Goal: Information Seeking & Learning: Learn about a topic

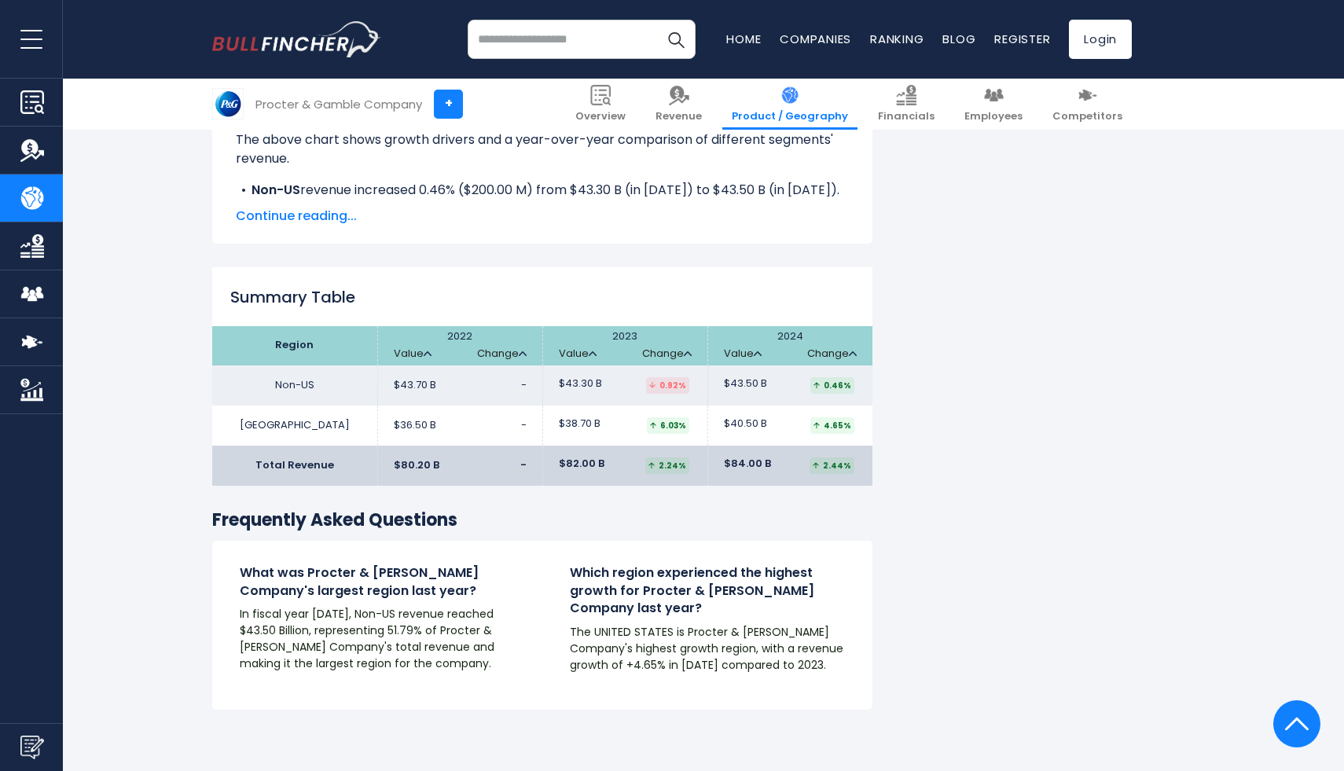
scroll to position [2285, 0]
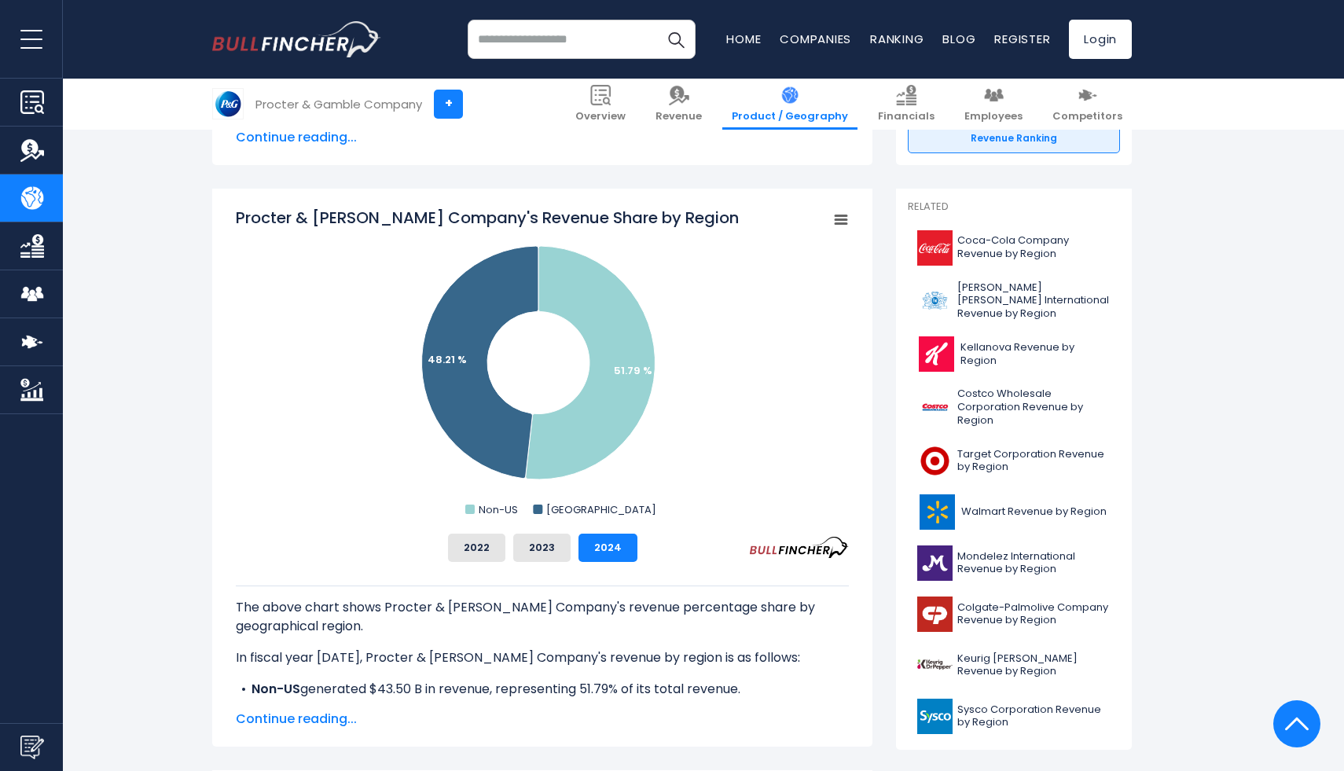
scroll to position [0, 0]
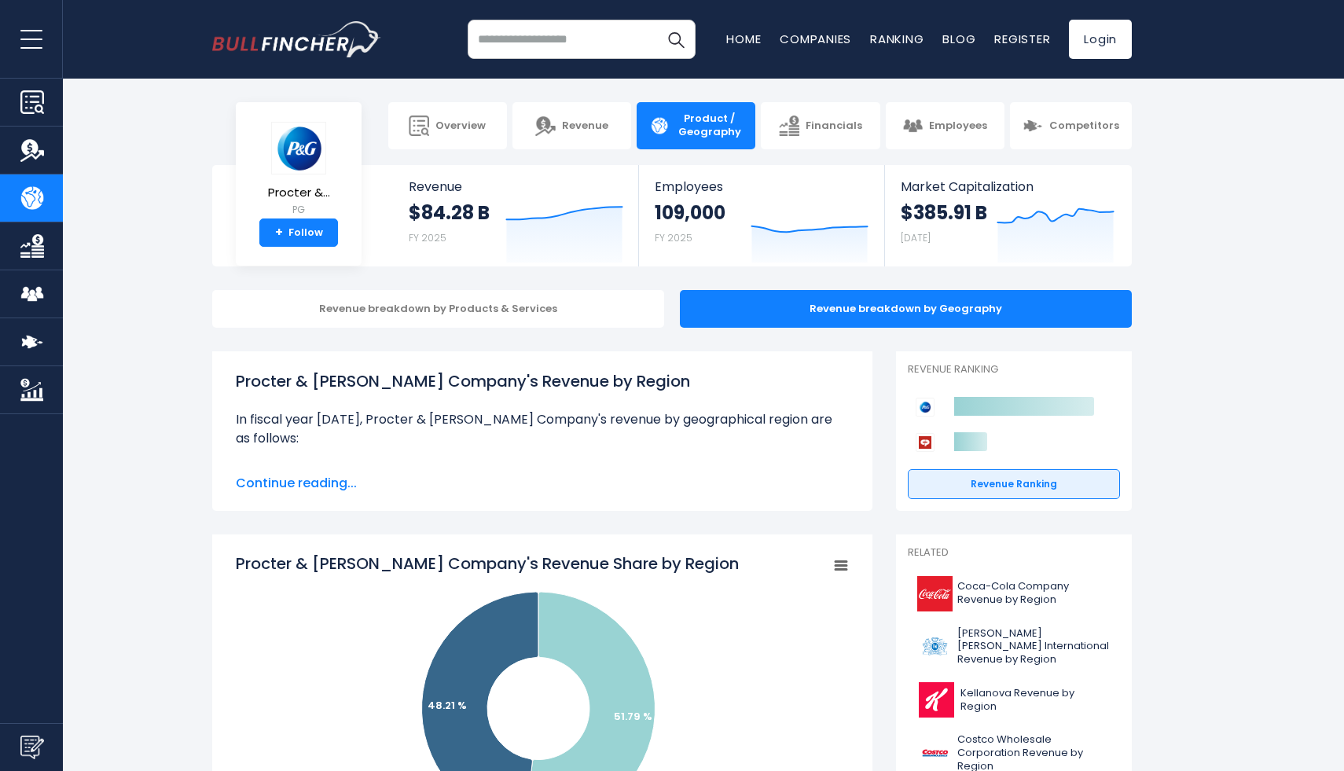
click at [323, 482] on span "Continue reading..." at bounding box center [542, 483] width 613 height 19
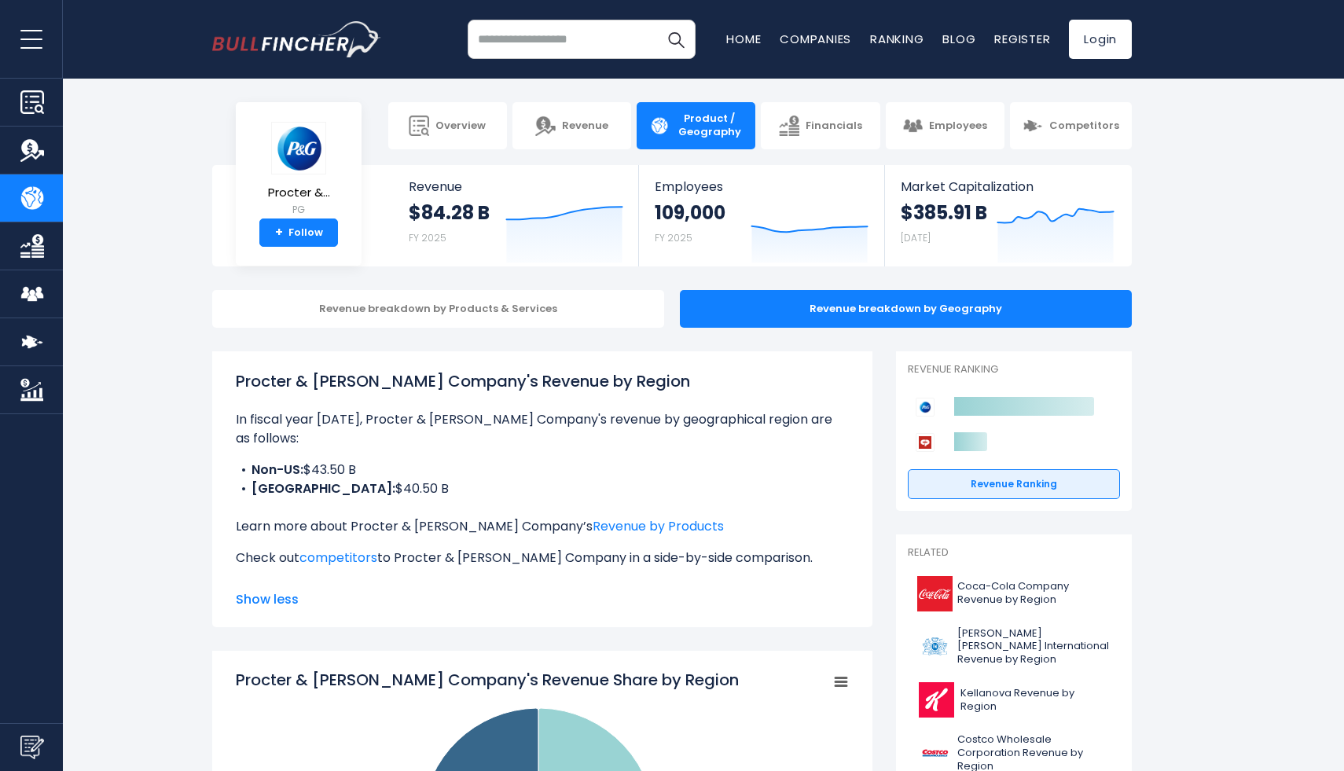
click at [947, 505] on div "Revenue Ranking Created with Highcharts 12.1.2 Procter & Gamble Company;PG;http…" at bounding box center [1014, 430] width 236 height 159
click at [954, 471] on link "Revenue Ranking" at bounding box center [1014, 484] width 212 height 30
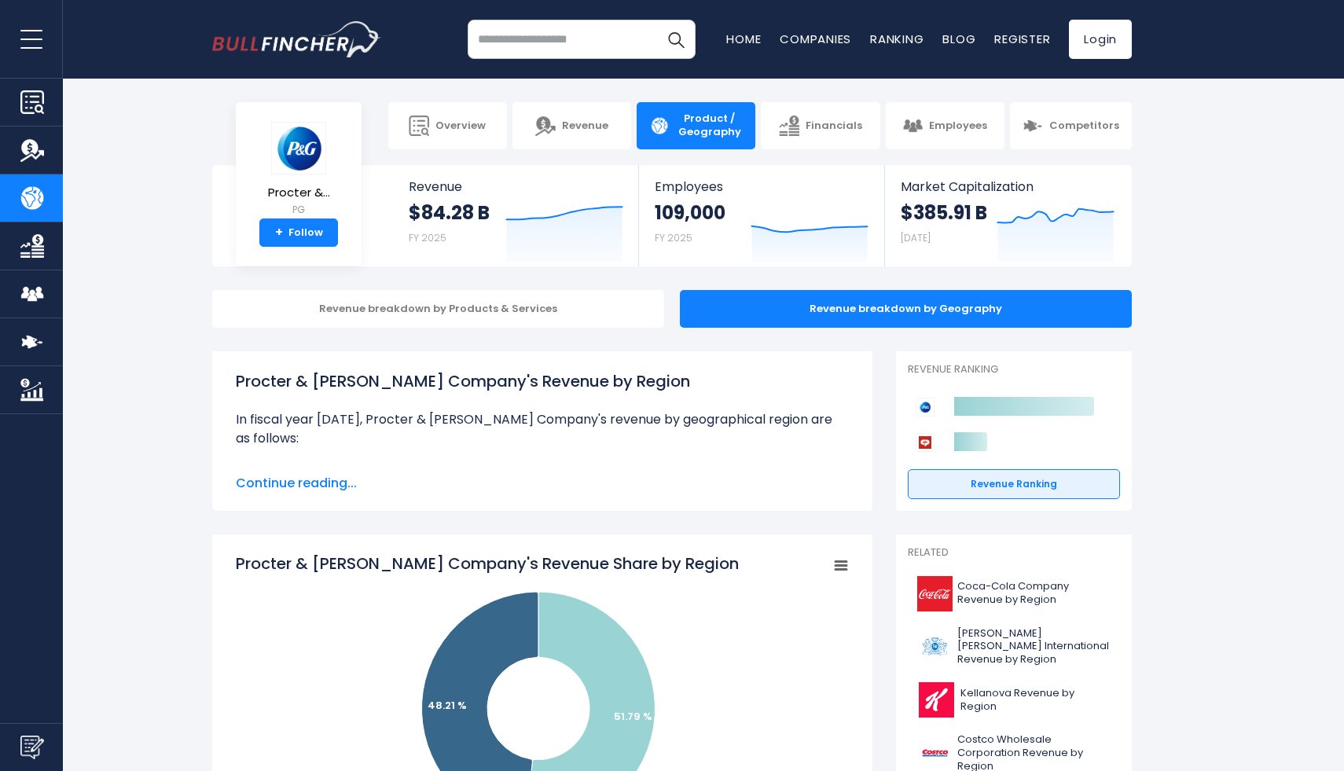
click at [41, 234] on img "Company Financials" at bounding box center [32, 246] width 24 height 24
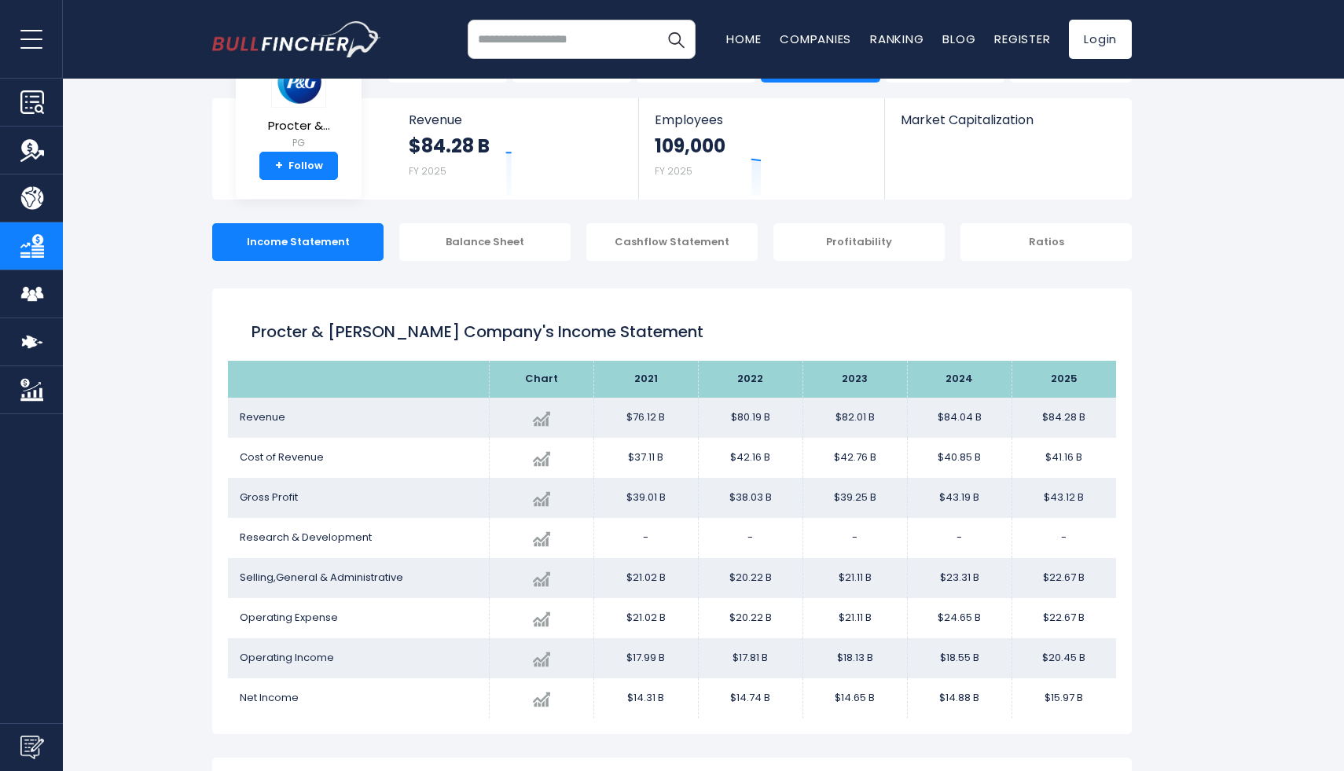
scroll to position [222, 0]
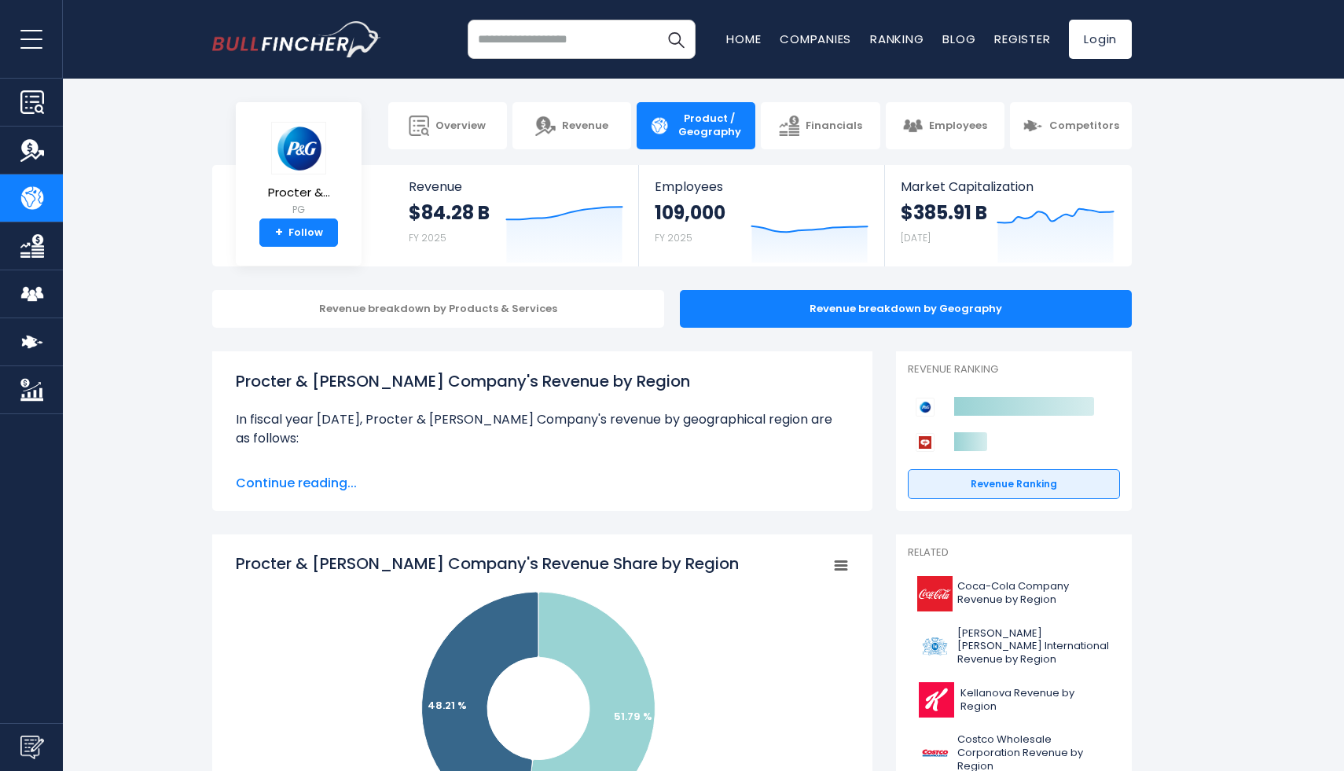
click at [1290, 257] on section "Procter &... PG + Follow Revenue $84.28 B FY 2025 Created with Highcharts 12.1.…" at bounding box center [672, 215] width 1344 height 101
